Goal: Check status: Check status

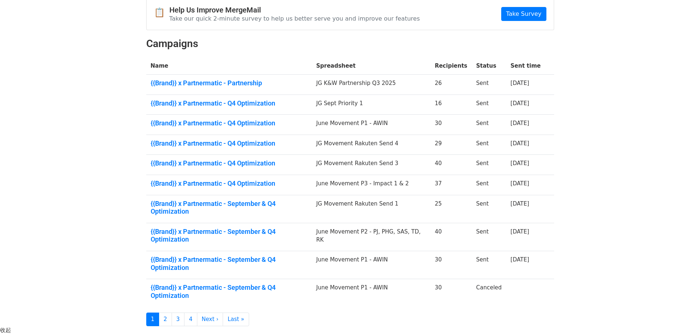
scroll to position [89, 0]
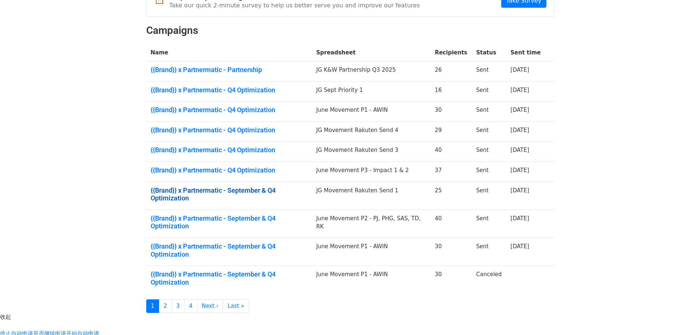
click at [253, 186] on link "{{Brand}} x Partnermatic - September & Q4 Optimization" at bounding box center [229, 194] width 157 height 16
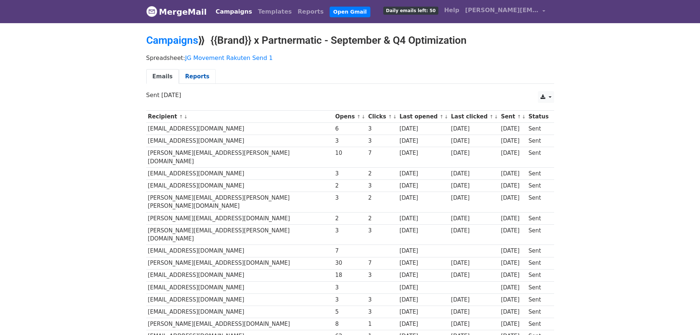
click at [196, 72] on link "Reports" at bounding box center [197, 76] width 37 height 15
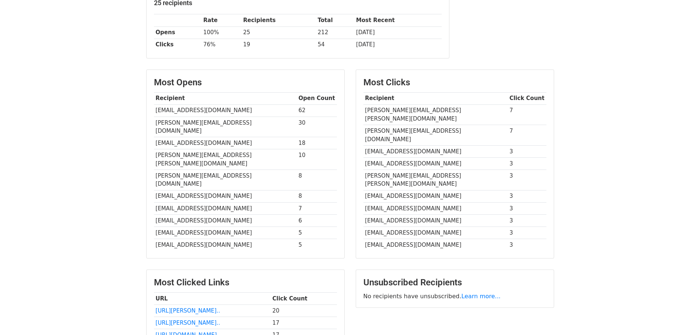
scroll to position [134, 0]
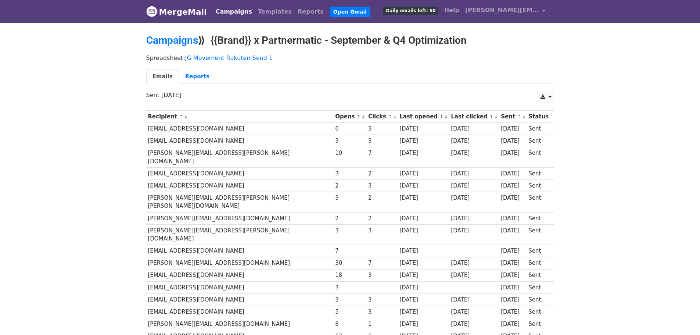
drag, startPoint x: 473, startPoint y: 37, endPoint x: 214, endPoint y: 40, distance: 258.5
click at [214, 40] on h2 "Campaigns ⟫ {{Brand}} x Partnermatic - September & Q4 Optimization" at bounding box center [350, 40] width 408 height 12
copy h2 "{{Brand}} x Partnermatic - September & Q4 Optimization"
click at [168, 34] on link "Campaigns" at bounding box center [172, 40] width 52 height 12
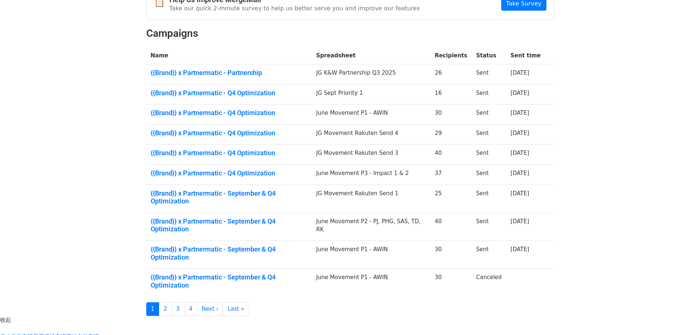
scroll to position [89, 0]
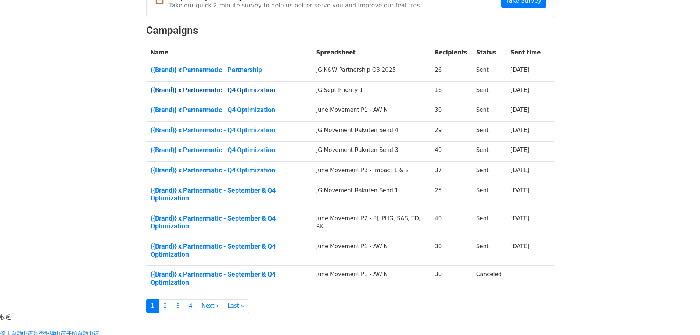
click at [261, 86] on link "{{Brand}} x Partnermatic - Q4 Optimization" at bounding box center [229, 90] width 157 height 8
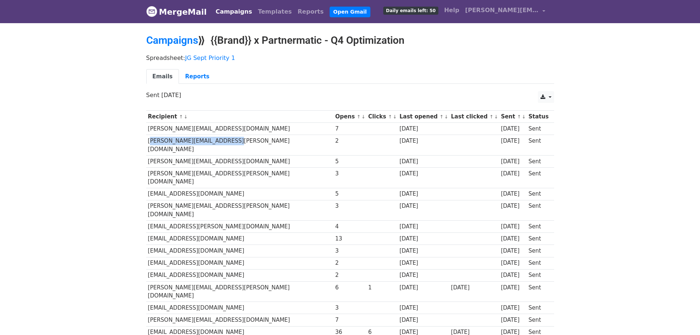
drag, startPoint x: 222, startPoint y: 132, endPoint x: 148, endPoint y: 130, distance: 73.9
click at [148, 135] on td "[PERSON_NAME][EMAIL_ADDRESS][PERSON_NAME][DOMAIN_NAME]" at bounding box center [239, 145] width 187 height 21
copy td "[PERSON_NAME][EMAIL_ADDRESS][PERSON_NAME][DOMAIN_NAME]"
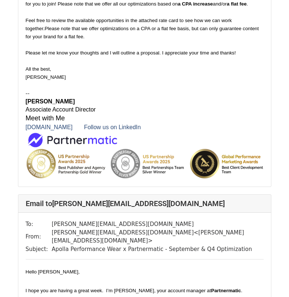
scroll to position [625, 0]
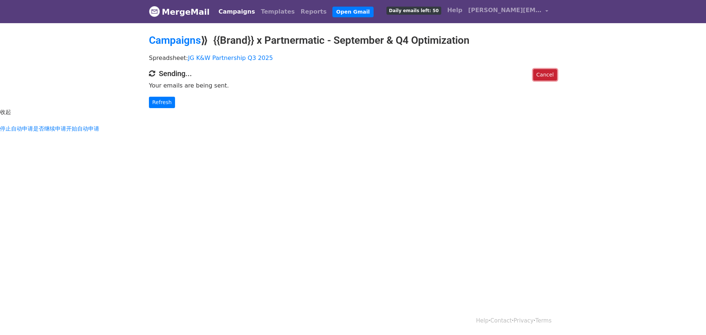
click at [553, 72] on link "Cancel" at bounding box center [545, 74] width 24 height 11
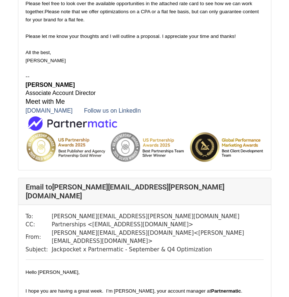
scroll to position [956, 0]
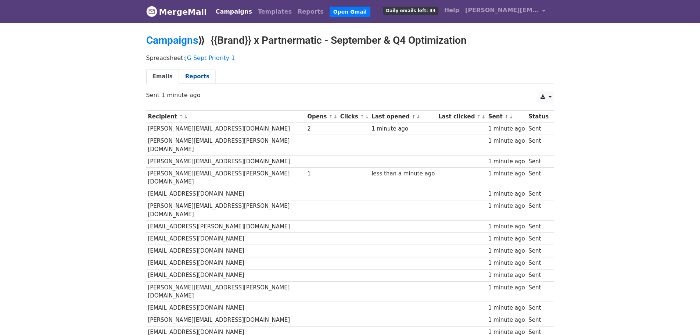
click at [194, 72] on link "Reports" at bounding box center [197, 76] width 37 height 15
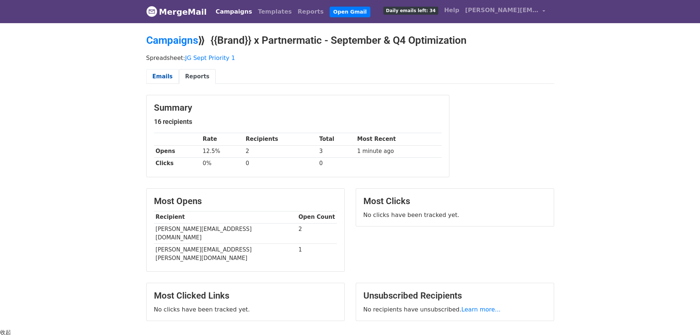
click at [161, 72] on link "Emails" at bounding box center [162, 76] width 33 height 15
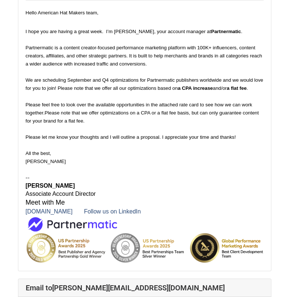
scroll to position [478, 0]
